Goal: Task Accomplishment & Management: Use online tool/utility

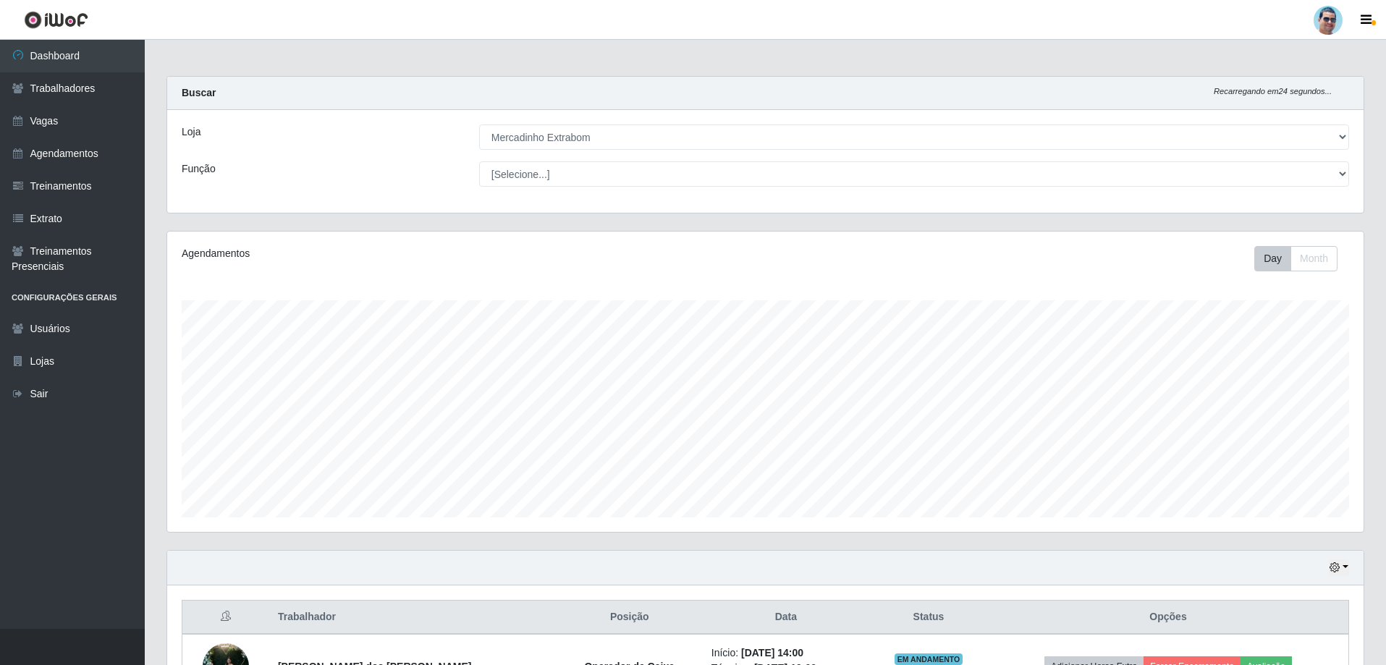
select select "175"
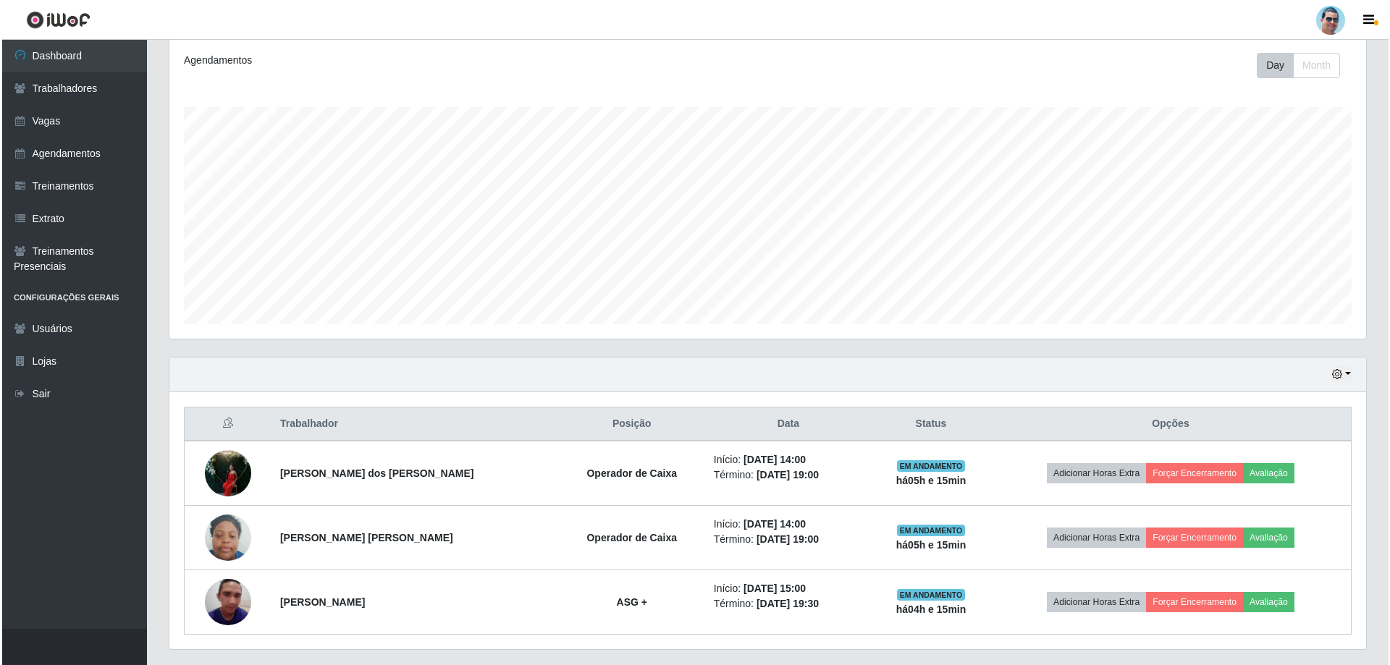
scroll to position [217, 0]
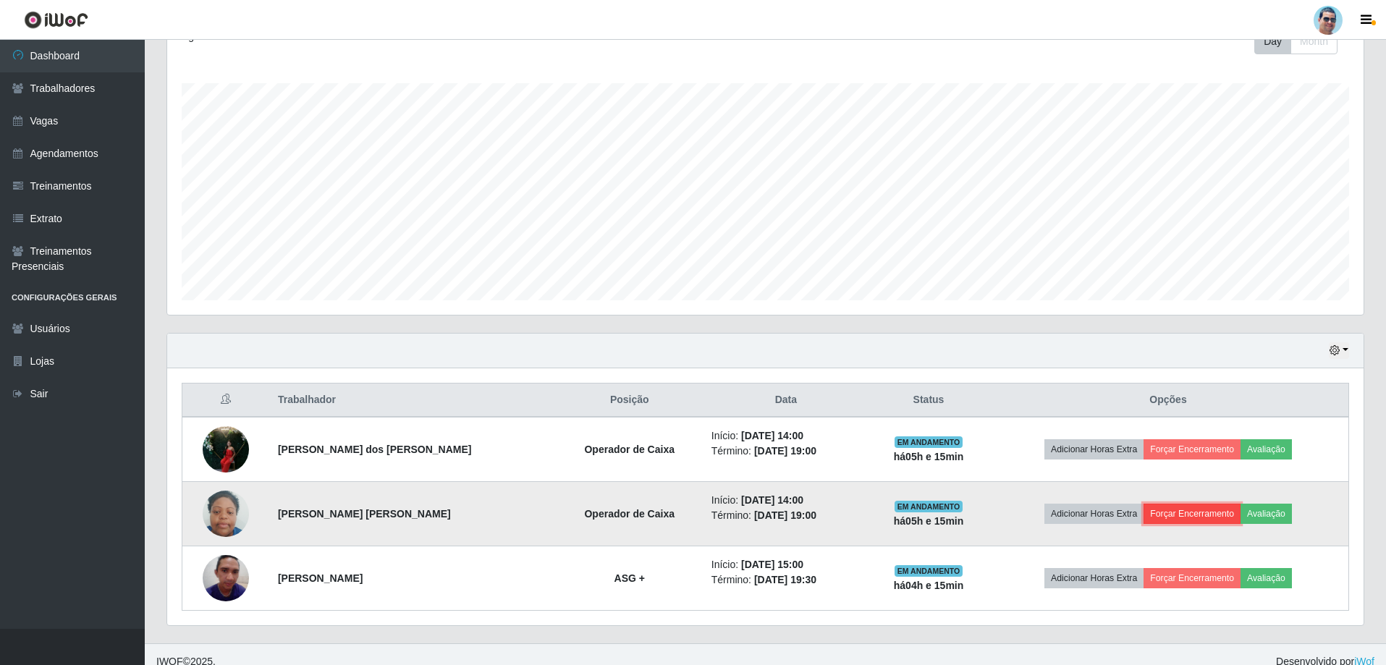
click at [1174, 516] on button "Forçar Encerramento" at bounding box center [1192, 514] width 97 height 20
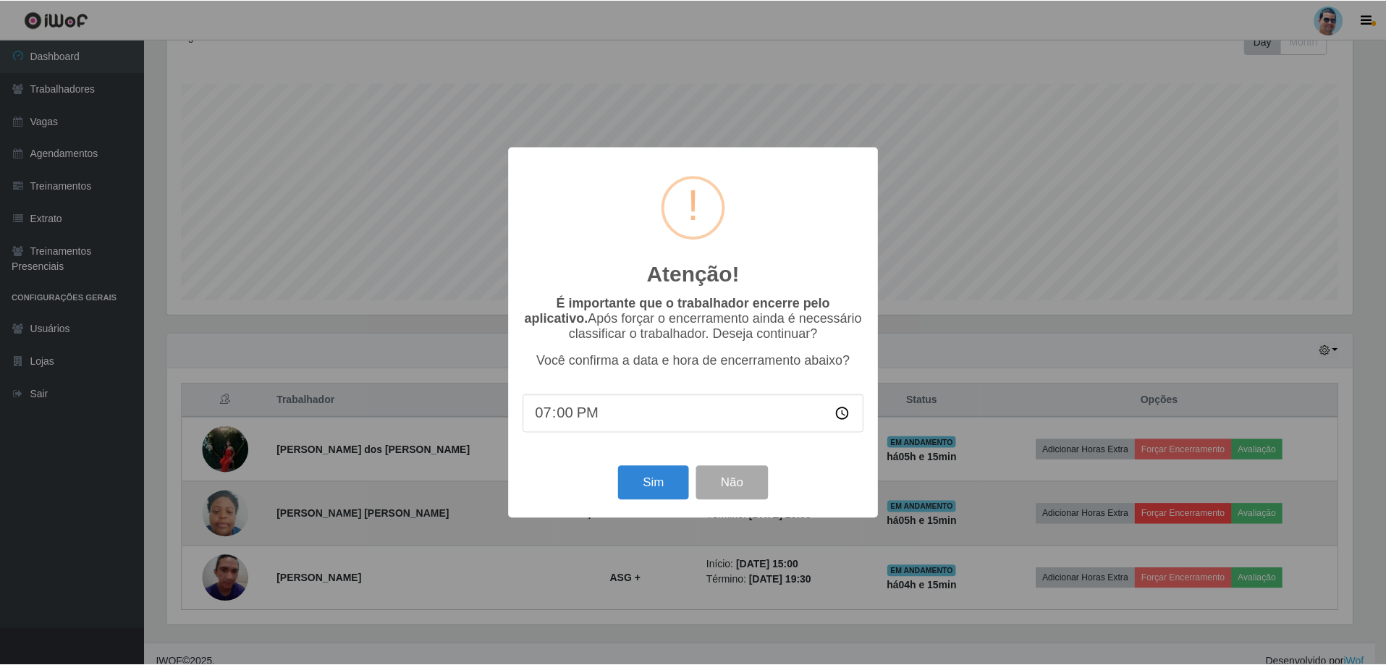
scroll to position [300, 1190]
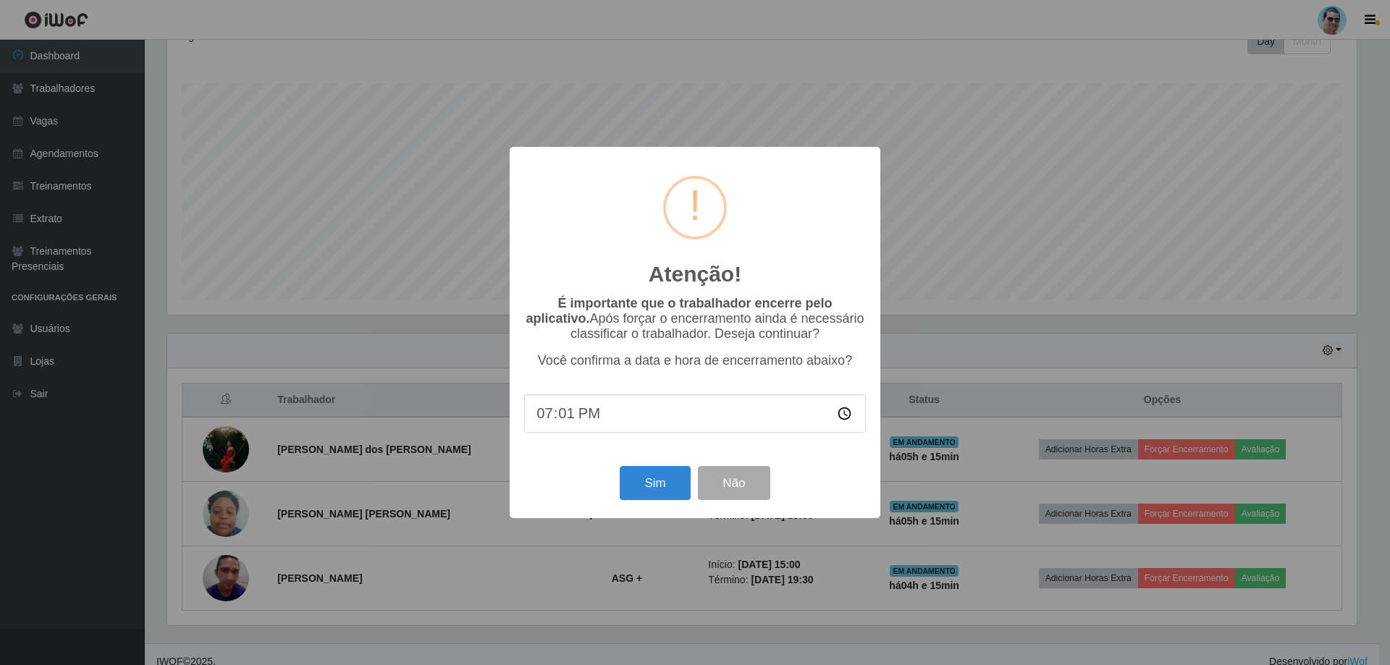
type input "19:12"
click at [639, 491] on button "Sim" at bounding box center [655, 483] width 70 height 34
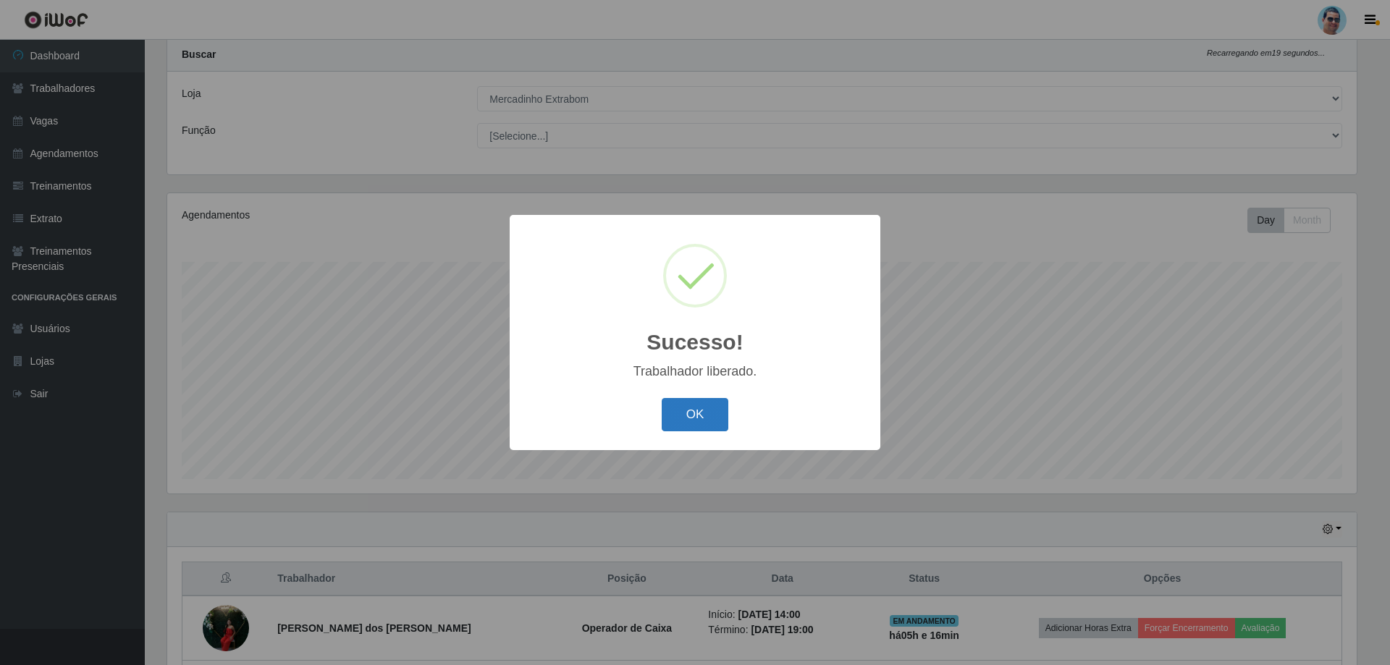
click at [691, 414] on button "OK" at bounding box center [695, 415] width 67 height 34
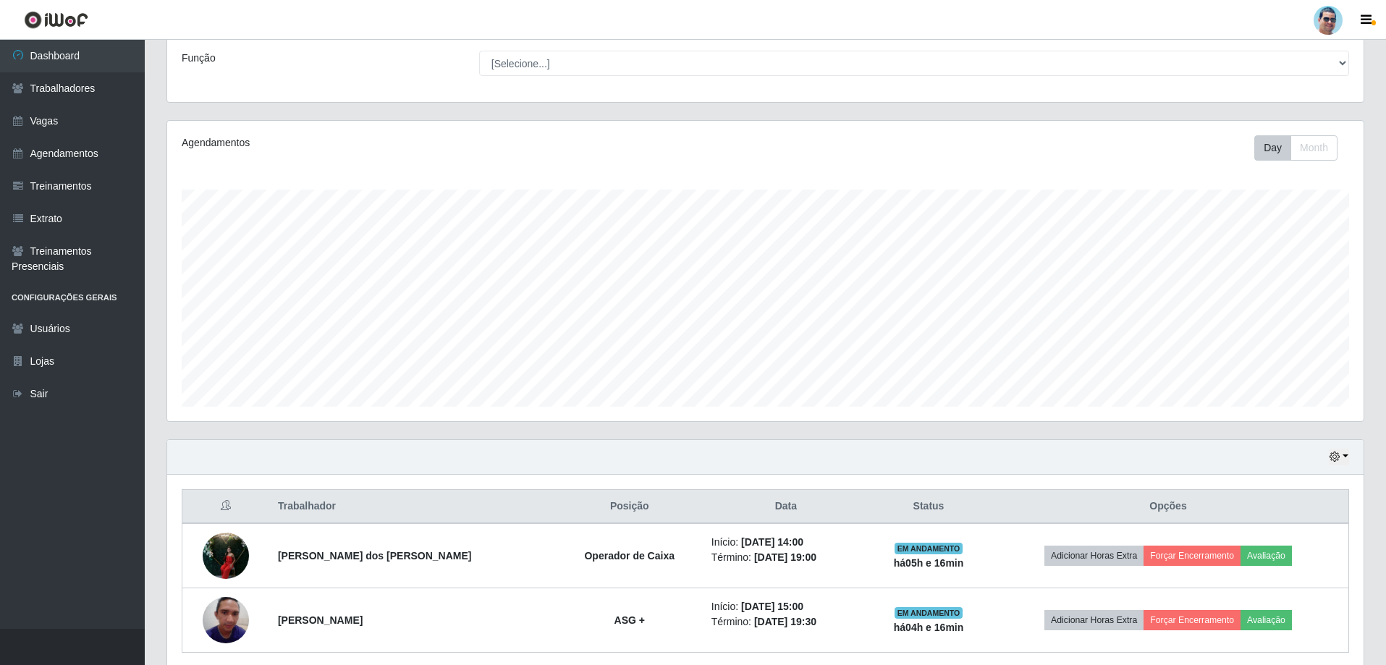
scroll to position [167, 0]
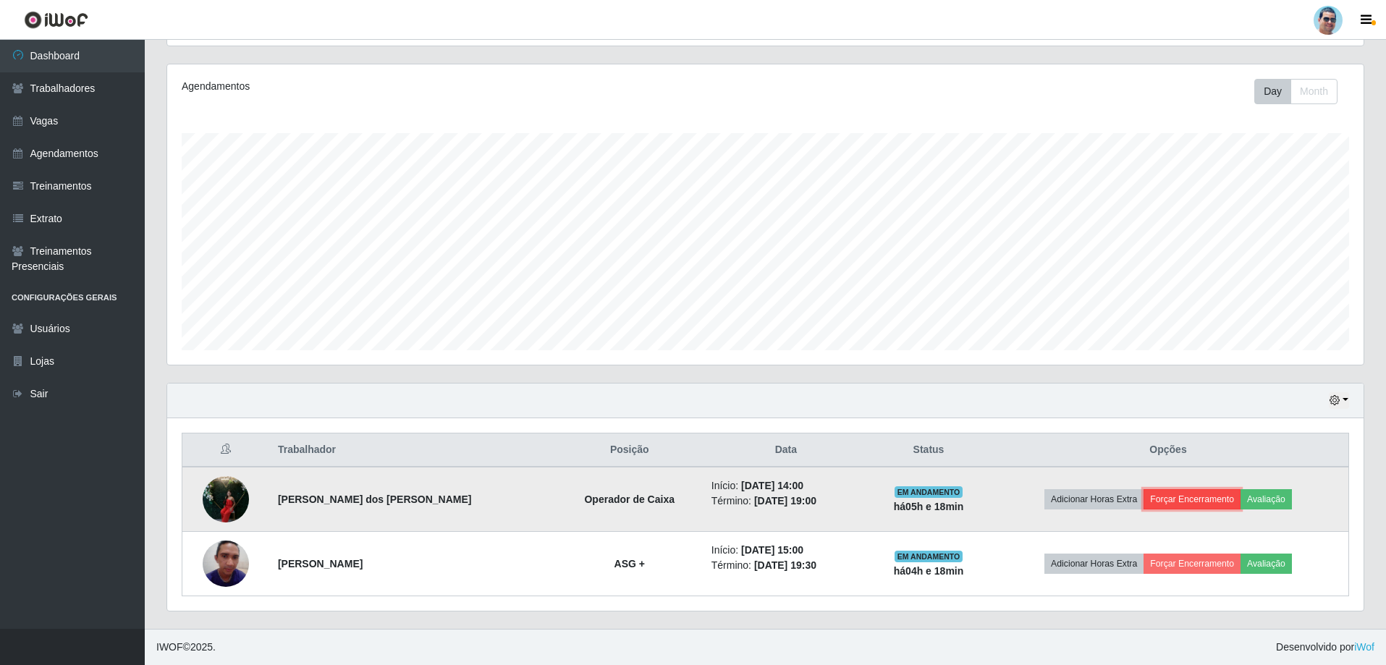
click at [1185, 506] on button "Forçar Encerramento" at bounding box center [1192, 499] width 97 height 20
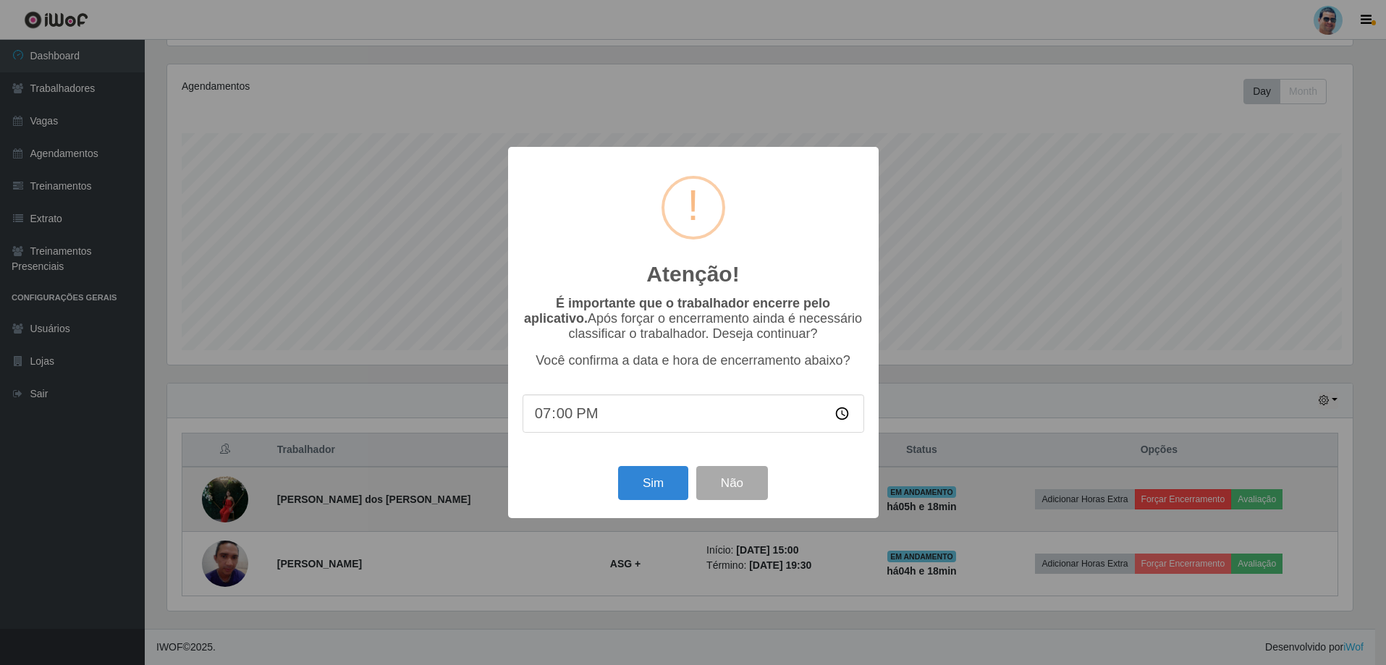
scroll to position [300, 1190]
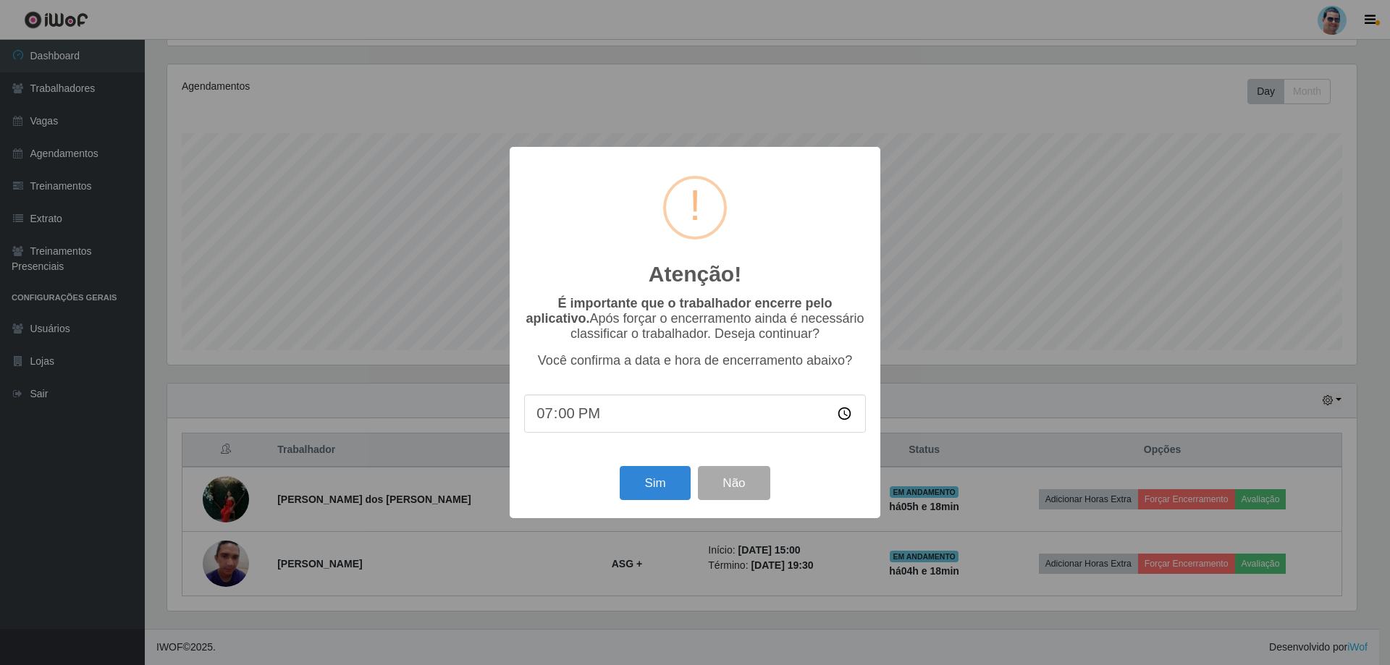
click at [562, 418] on input "19:00" at bounding box center [695, 414] width 342 height 38
type input "19:15"
click at [669, 476] on button "Sim" at bounding box center [655, 483] width 70 height 34
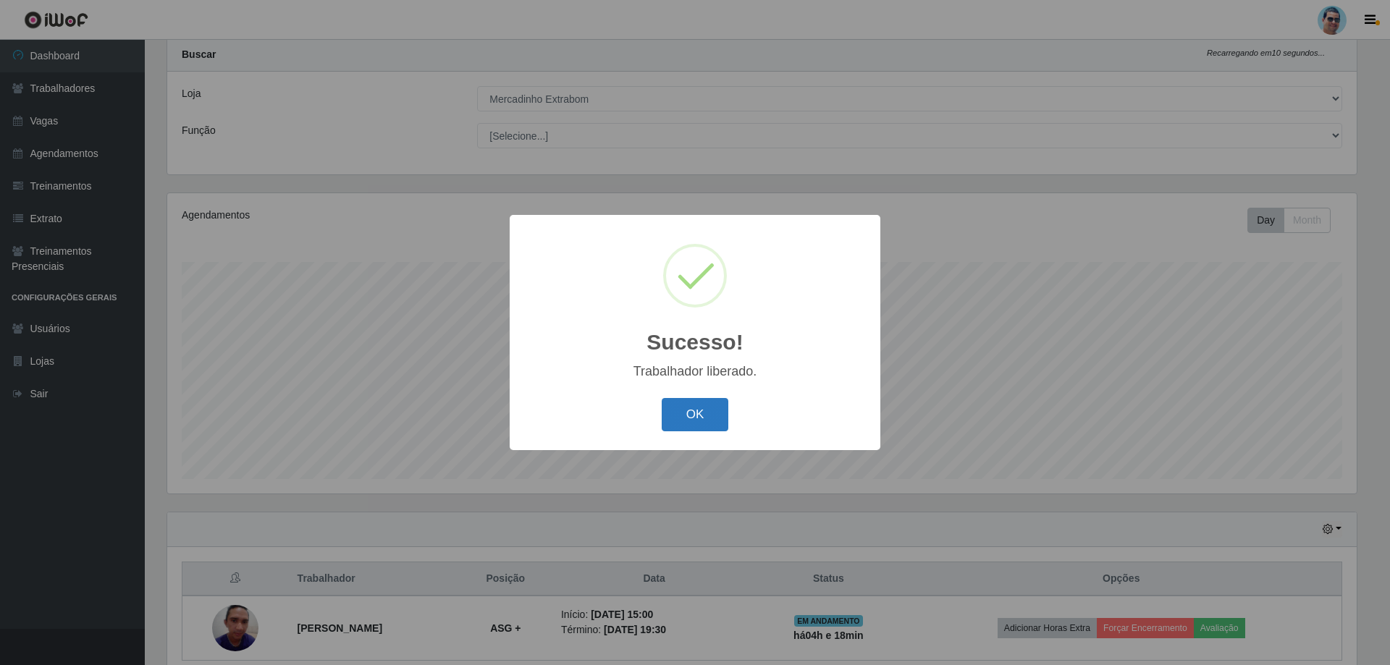
click at [684, 424] on button "OK" at bounding box center [695, 415] width 67 height 34
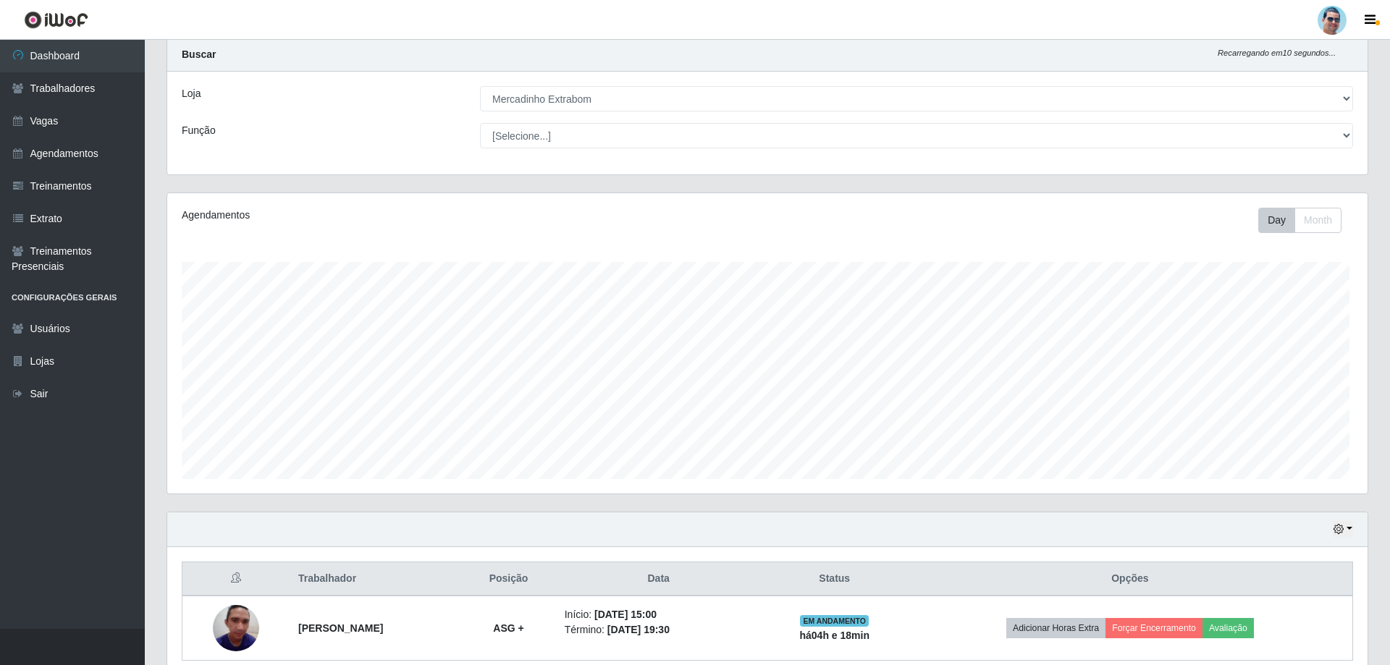
scroll to position [300, 1197]
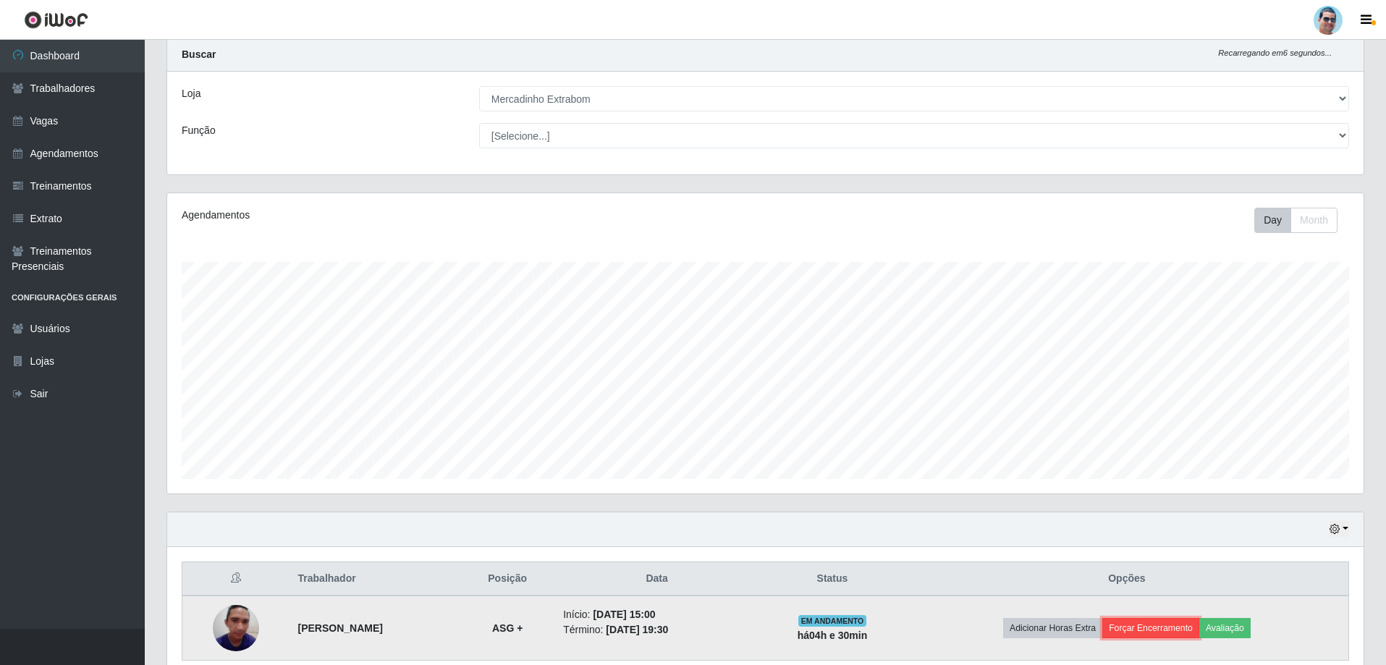
click at [1171, 621] on button "Forçar Encerramento" at bounding box center [1151, 628] width 97 height 20
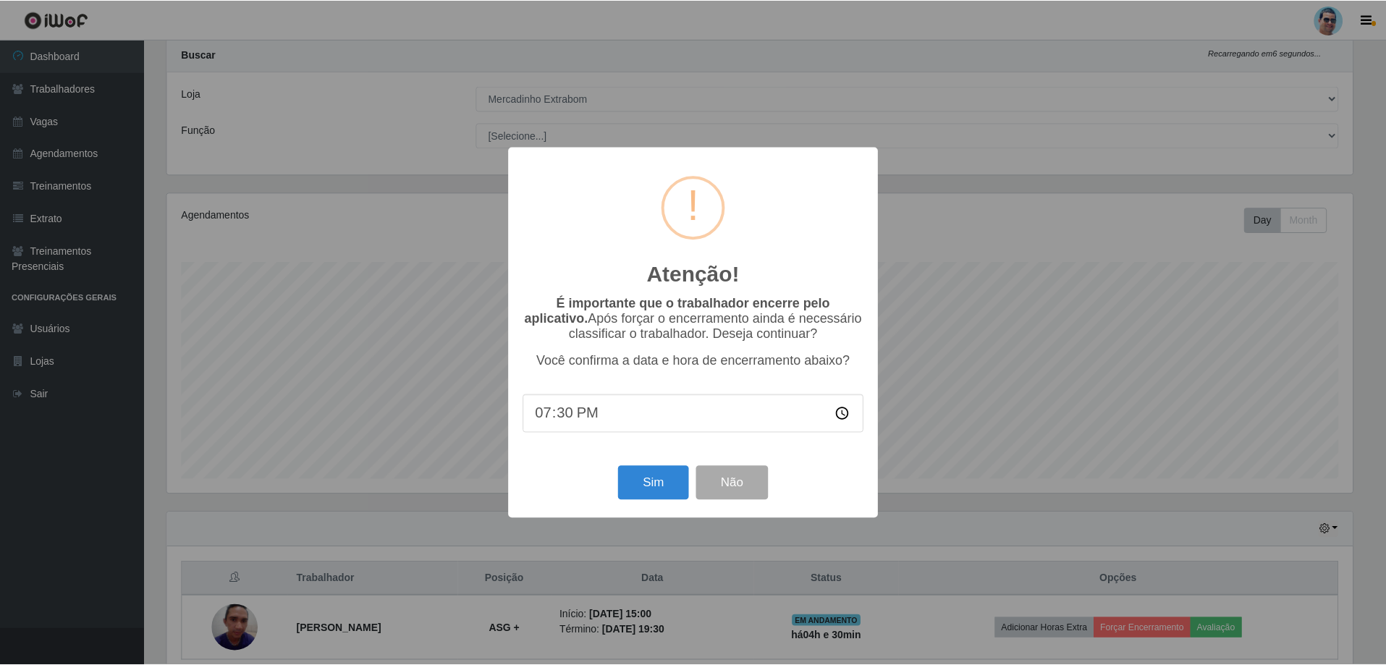
scroll to position [300, 1190]
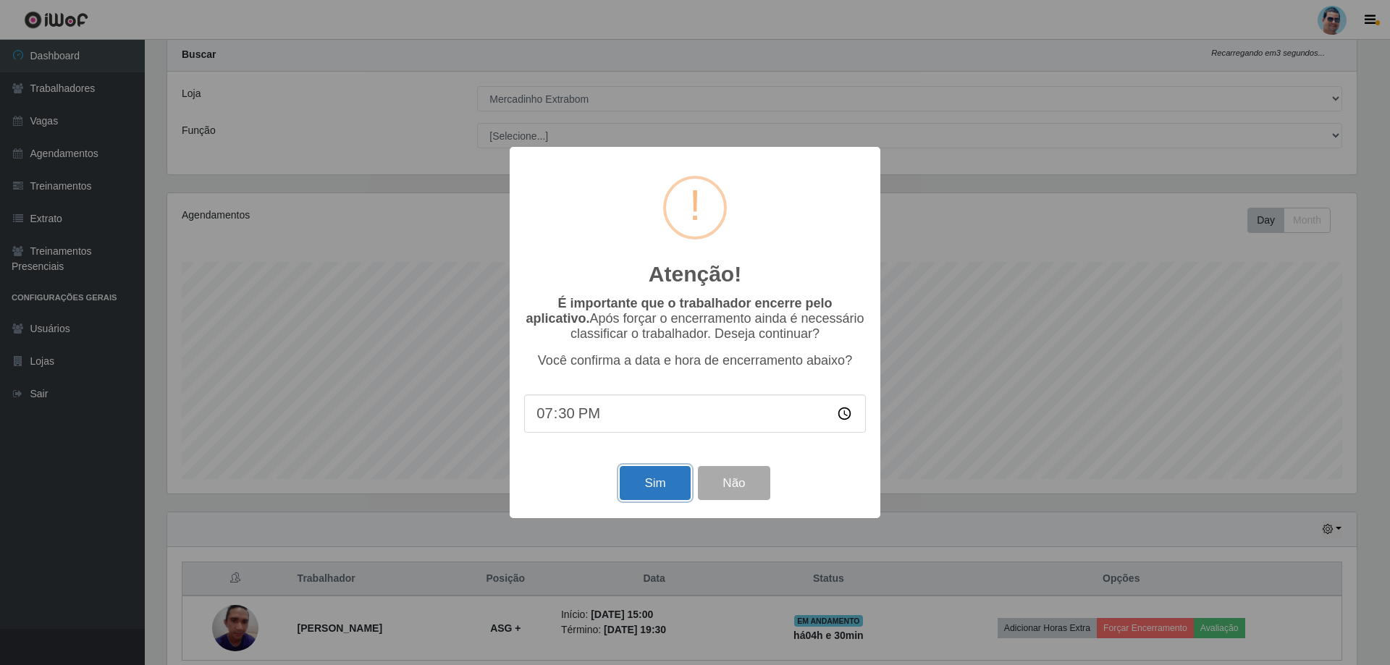
click at [651, 483] on button "Sim" at bounding box center [655, 483] width 70 height 34
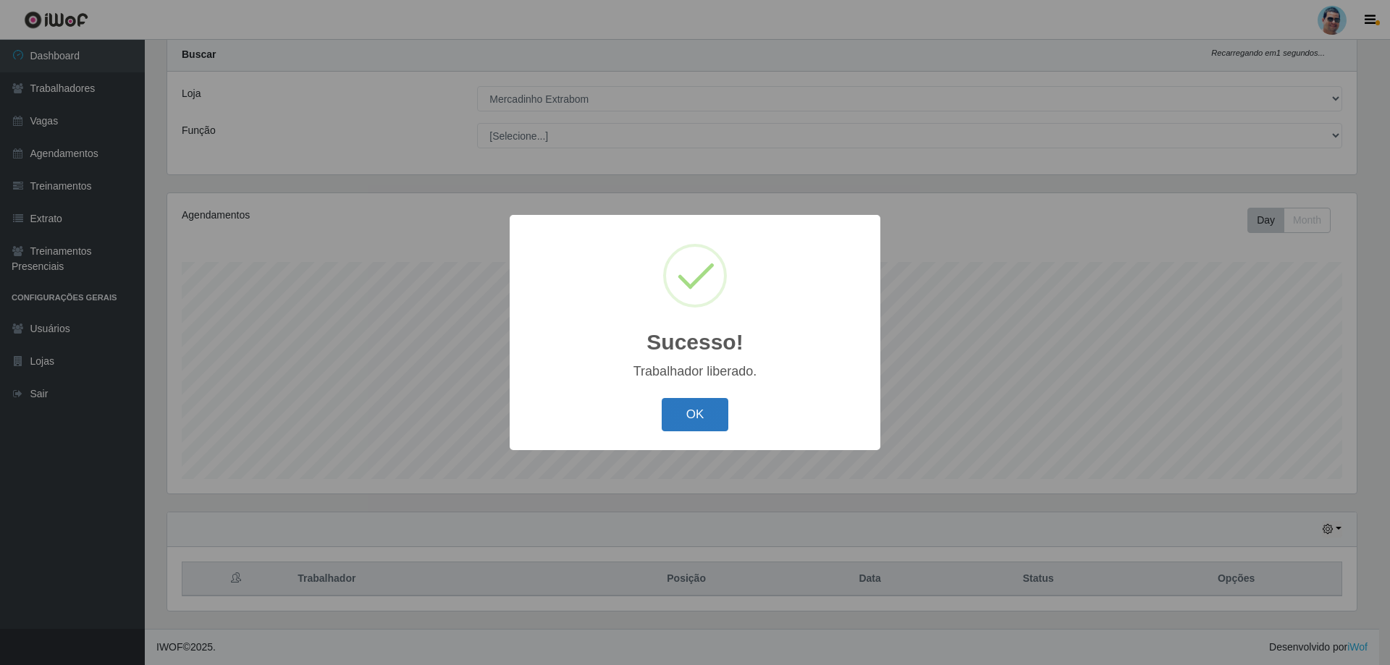
click at [696, 410] on button "OK" at bounding box center [695, 415] width 67 height 34
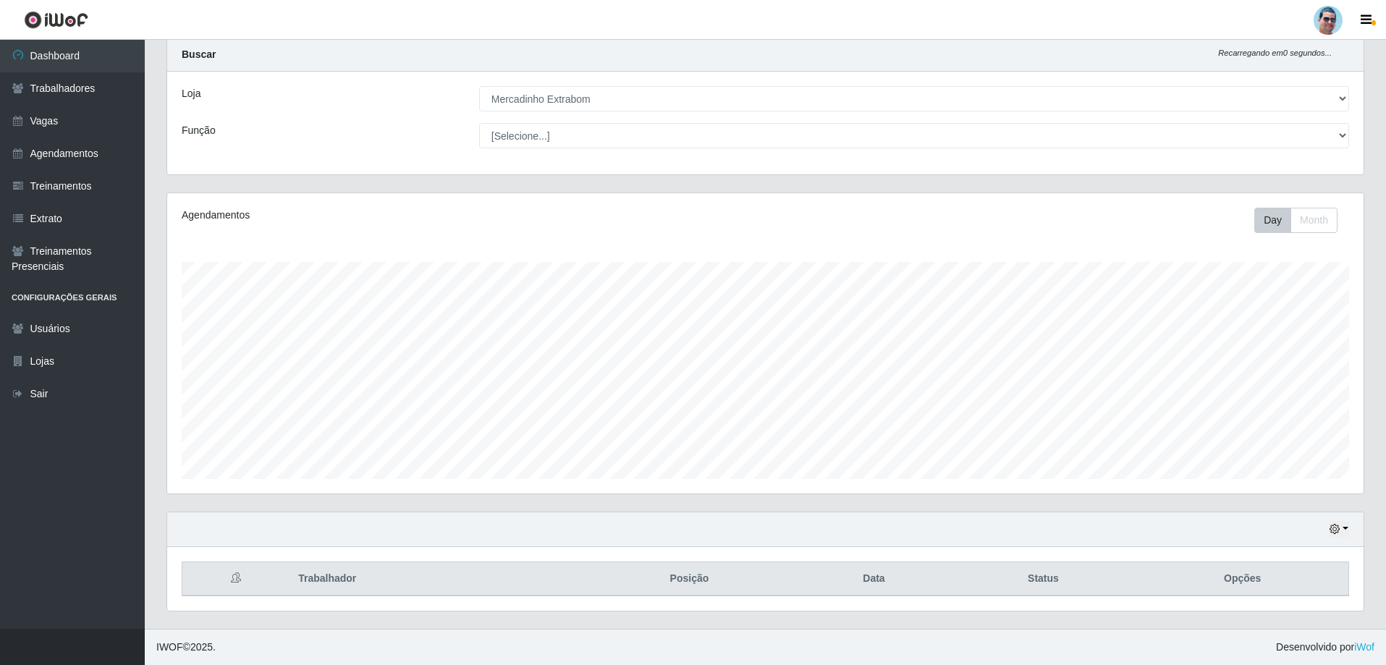
scroll to position [300, 1197]
